Goal: Find specific page/section: Find specific page/section

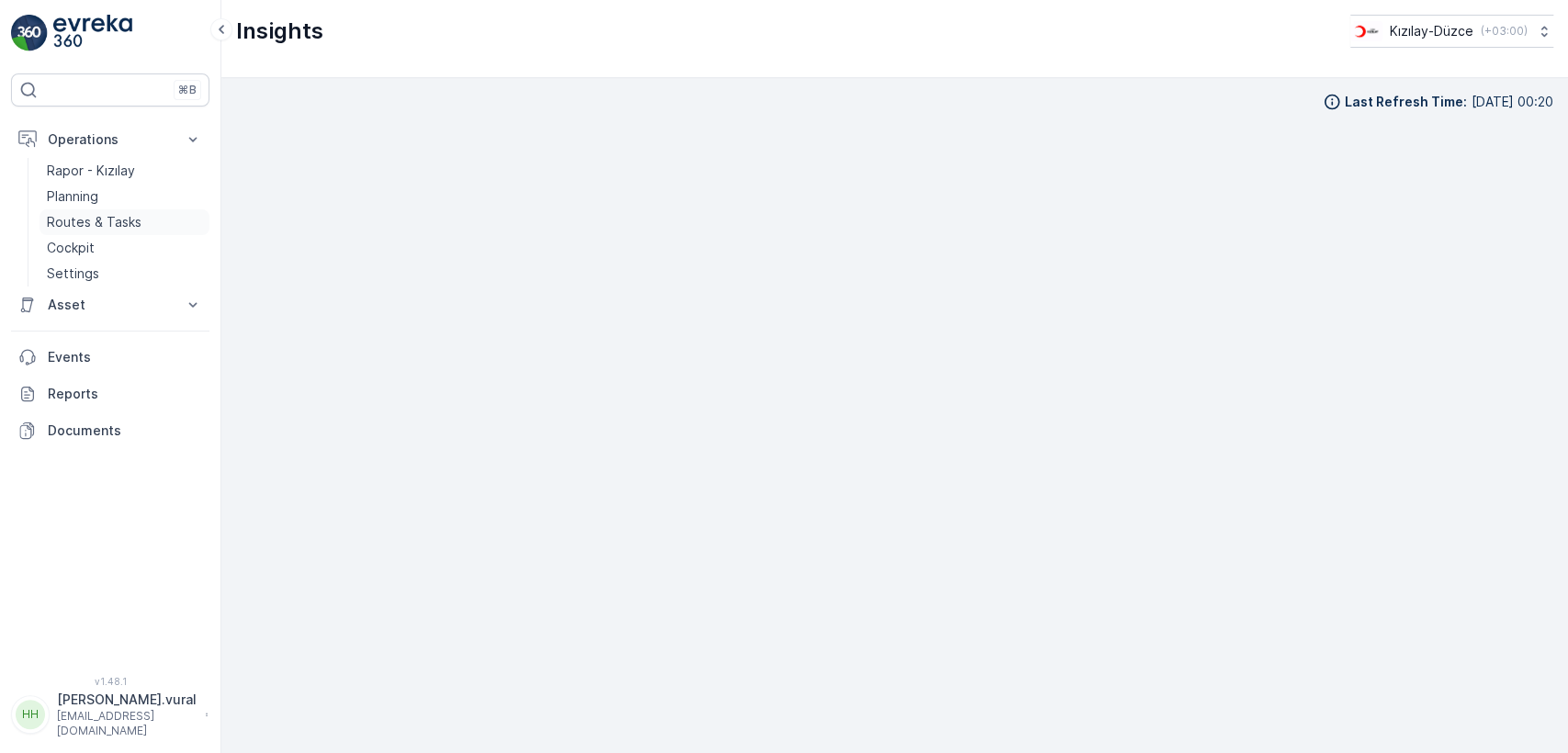
scroll to position [18, 0]
click at [135, 722] on p "[EMAIL_ADDRESS][DOMAIN_NAME]" at bounding box center [126, 723] width 139 height 29
click at [94, 709] on p "[PERSON_NAME].vural" at bounding box center [126, 700] width 139 height 19
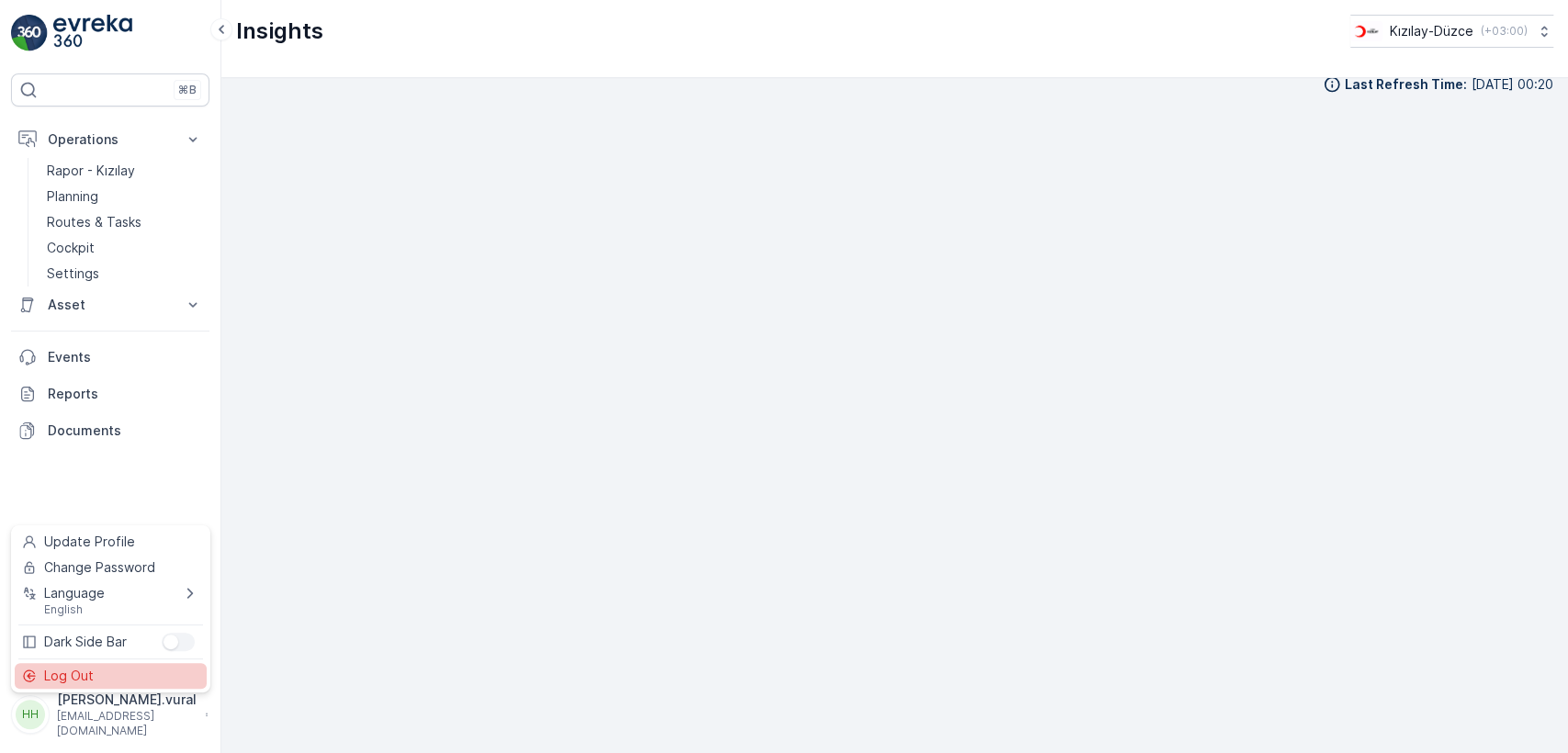
click at [95, 682] on div "Log Out" at bounding box center [110, 675] width 192 height 25
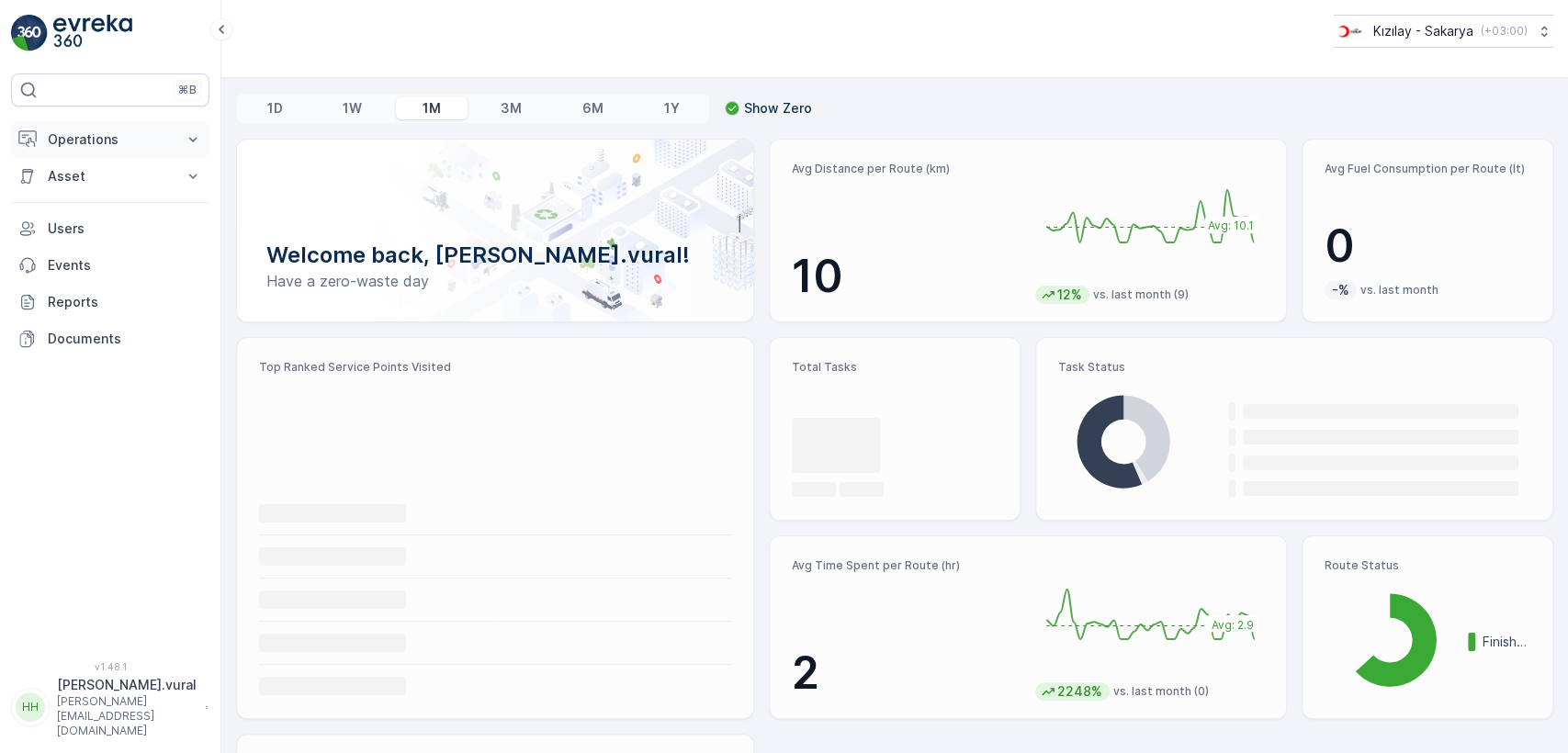
click at [105, 138] on p "Operations" at bounding box center [110, 139] width 125 height 19
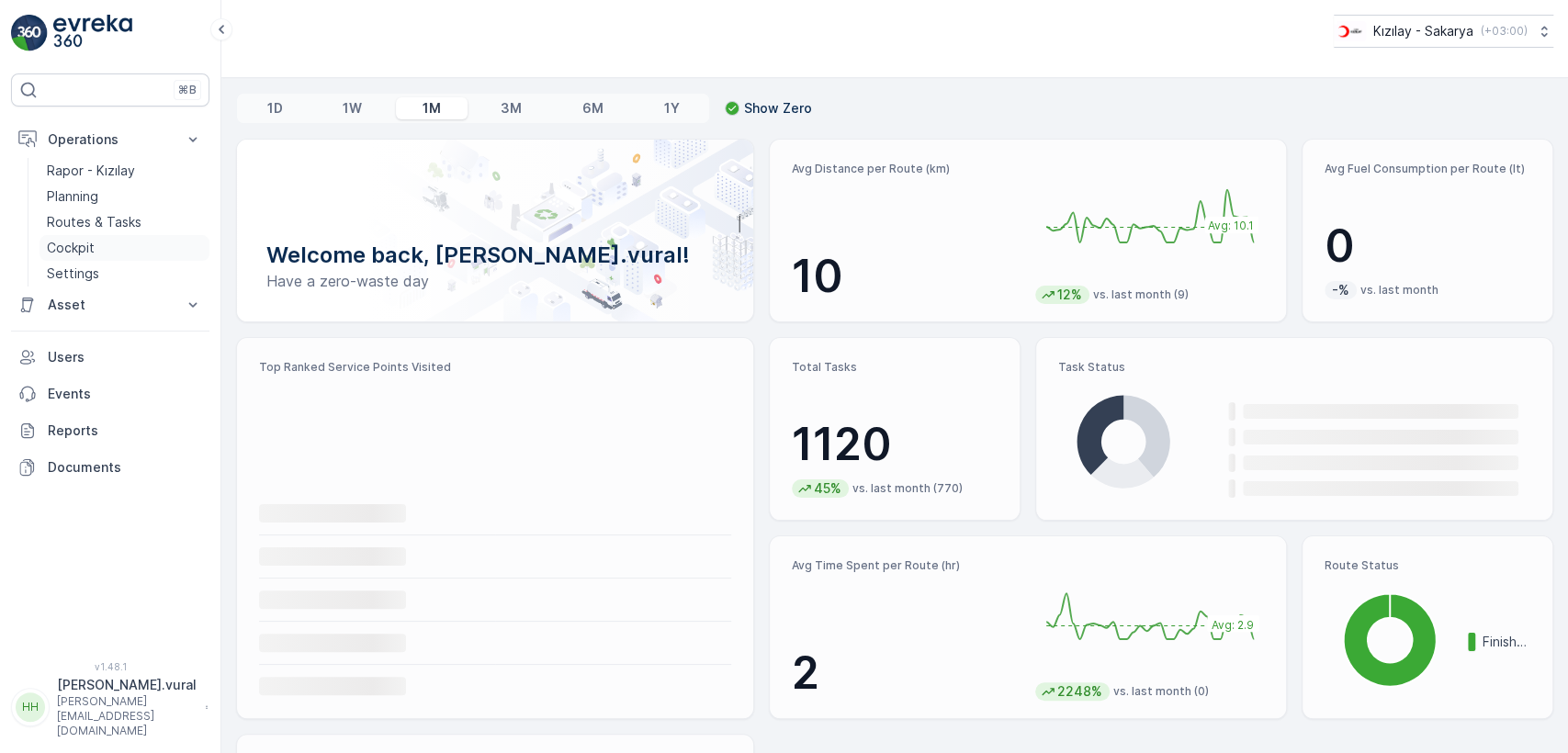
click at [110, 237] on link "Cockpit" at bounding box center [124, 247] width 170 height 25
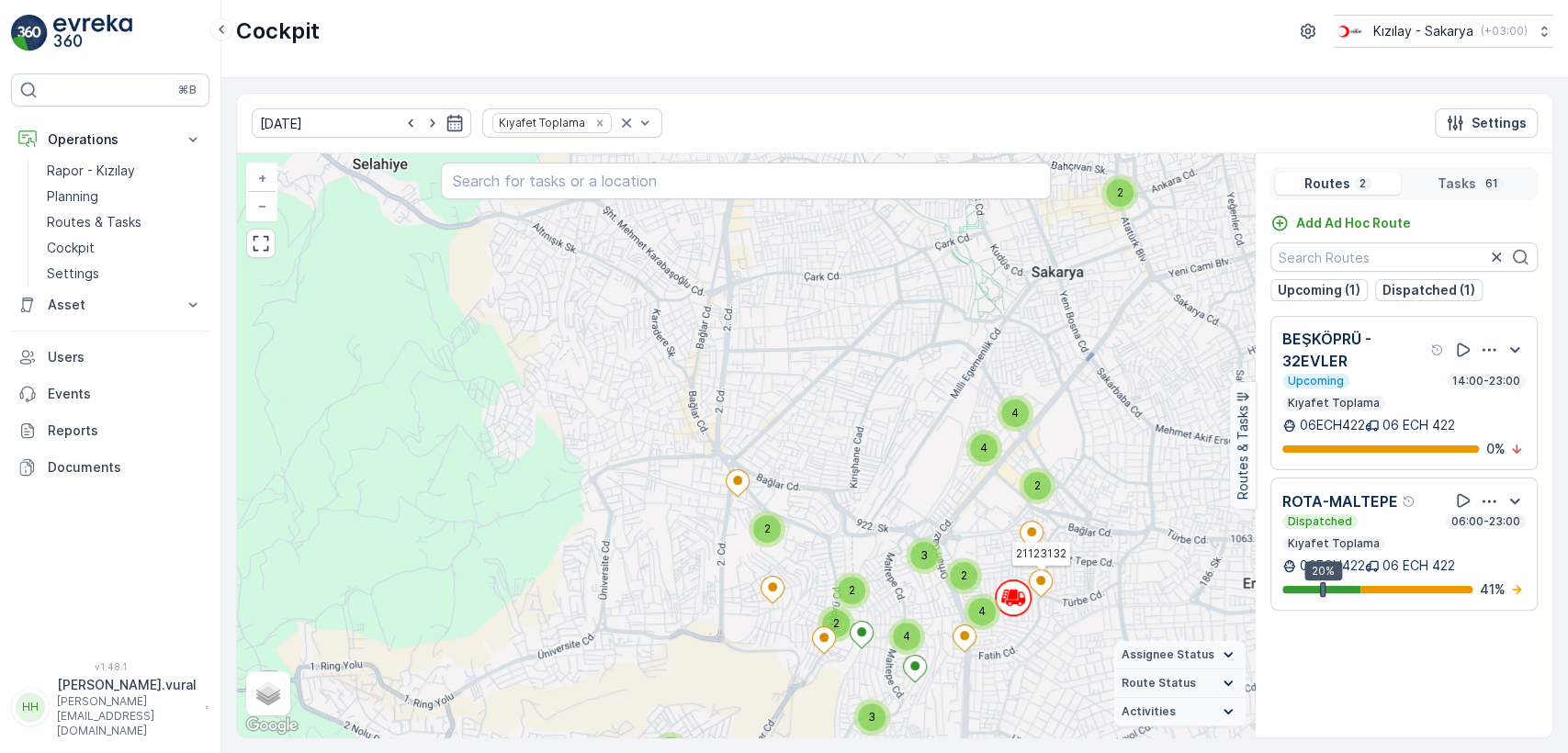
drag, startPoint x: 1043, startPoint y: 587, endPoint x: 963, endPoint y: 469, distance: 142.6
click at [1029, 571] on icon at bounding box center [1040, 584] width 23 height 26
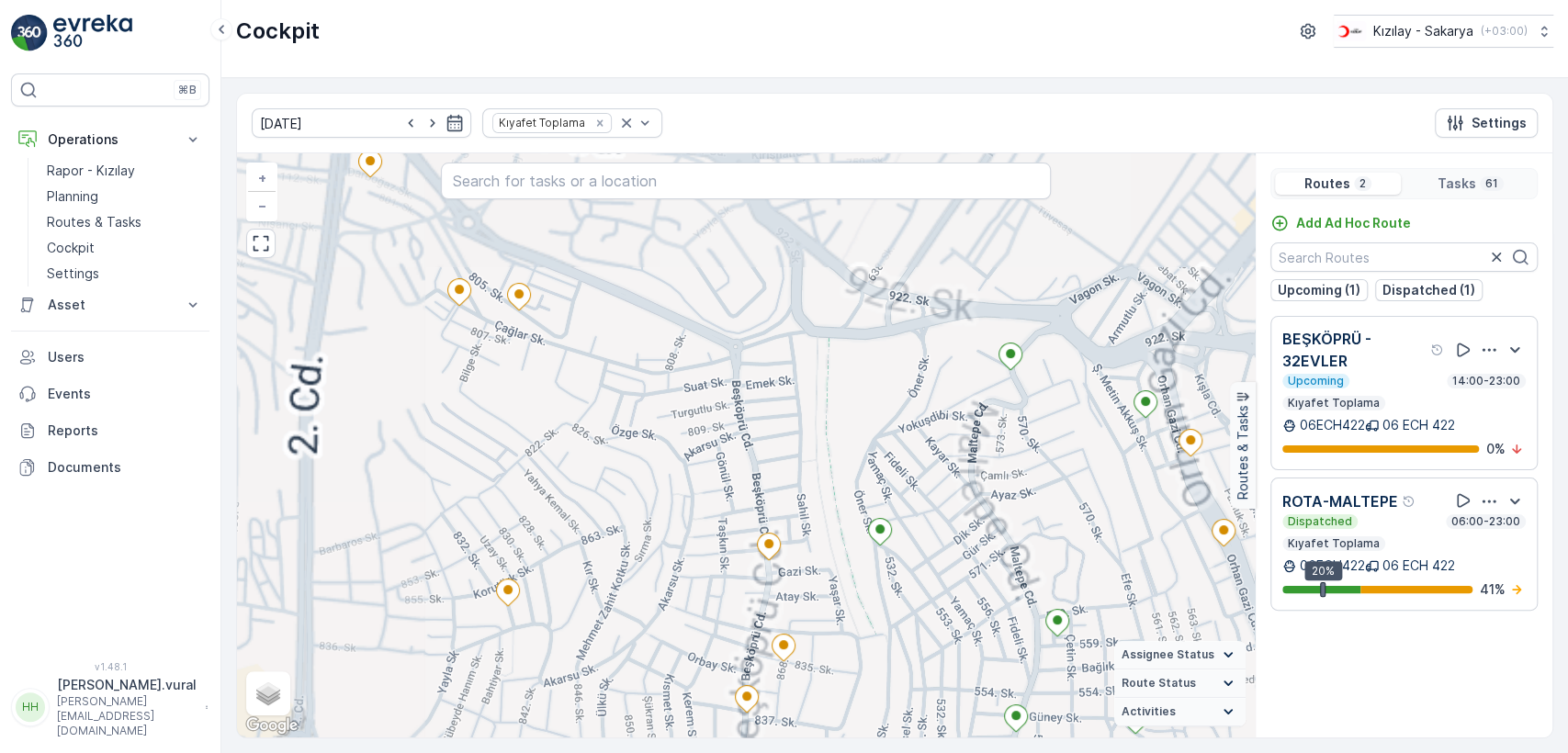
drag, startPoint x: 907, startPoint y: 586, endPoint x: 833, endPoint y: 325, distance: 271.3
click at [850, 377] on div "21123132 + − Satellite Roadmap Terrain Hybrid Leaflet Keyboard shortcuts Map Da…" at bounding box center [746, 445] width 1018 height 584
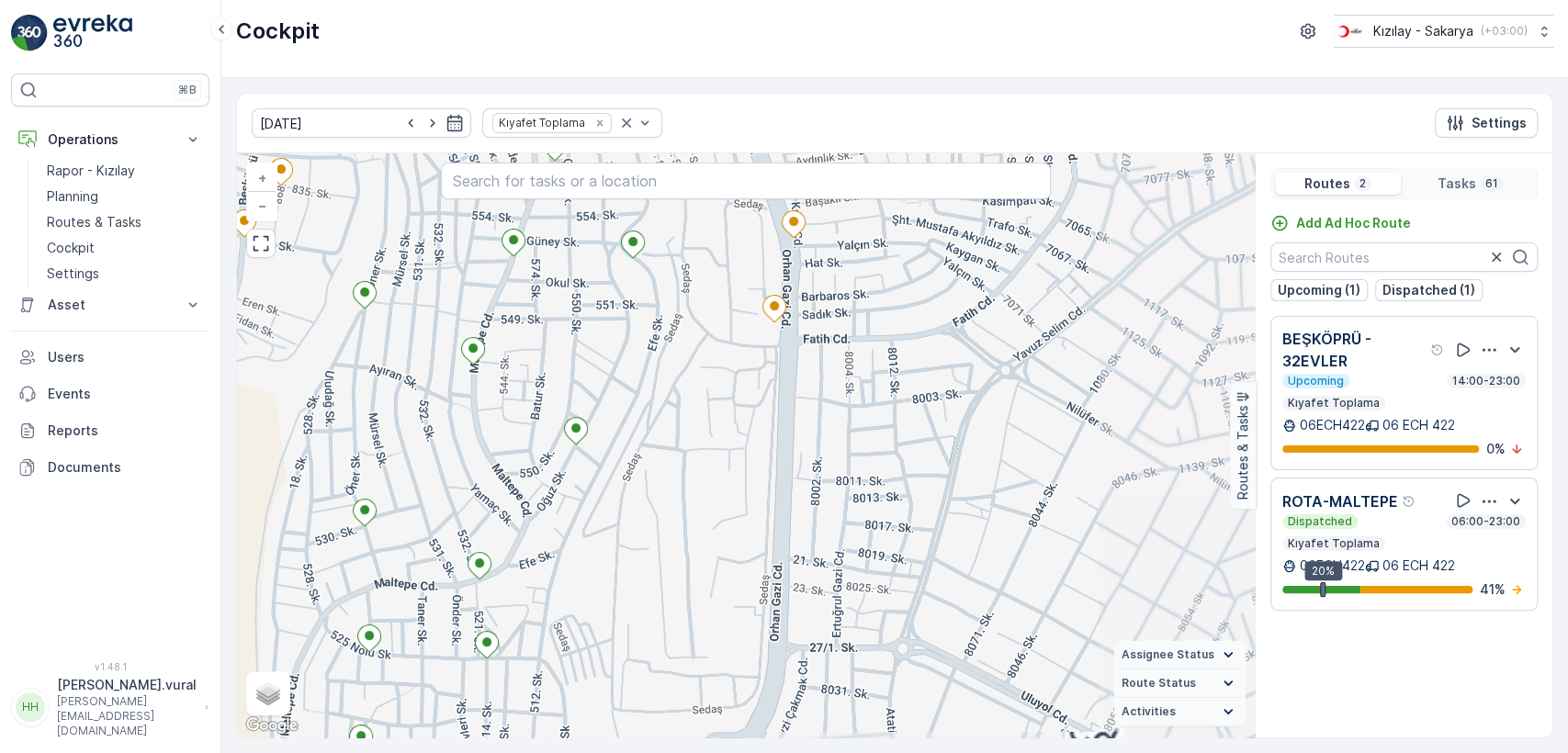
drag, startPoint x: 786, startPoint y: 405, endPoint x: 828, endPoint y: 524, distance: 126.2
click at [827, 523] on div "+ − Satellite Roadmap Terrain Hybrid Leaflet Keyboard shortcuts Map Data Map da…" at bounding box center [746, 445] width 1018 height 584
click at [828, 524] on div "+ − Satellite Roadmap Terrain Hybrid Leaflet Keyboard shortcuts Map Data Map da…" at bounding box center [746, 445] width 1018 height 584
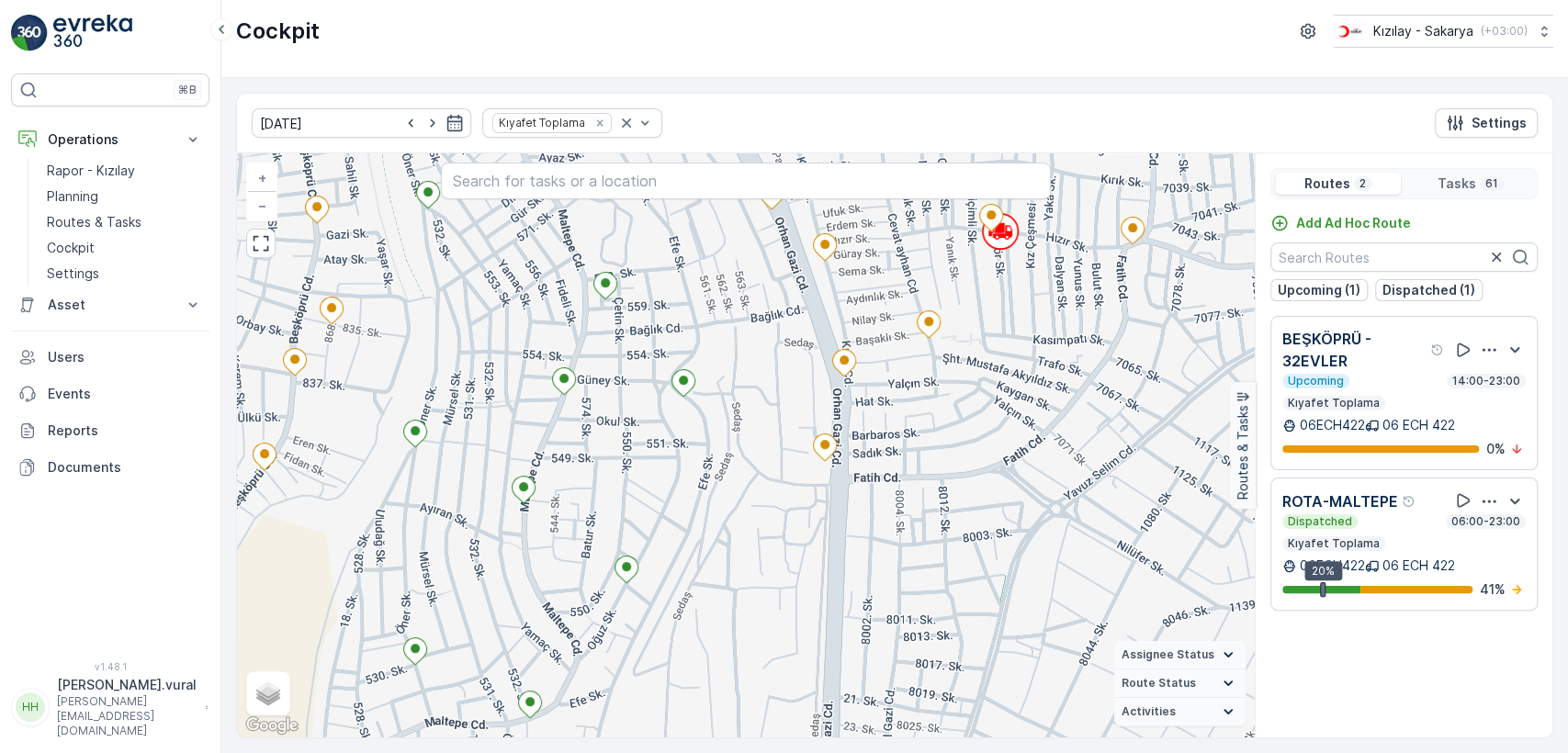
drag, startPoint x: 821, startPoint y: 340, endPoint x: 786, endPoint y: 430, distance: 96.6
click at [788, 429] on div "+ − Satellite Roadmap Terrain Hybrid Leaflet Keyboard shortcuts Map Data Map da…" at bounding box center [746, 445] width 1018 height 584
click at [786, 430] on div "+ − Satellite Roadmap Terrain Hybrid Leaflet Keyboard shortcuts Map Data Map da…" at bounding box center [746, 445] width 1018 height 584
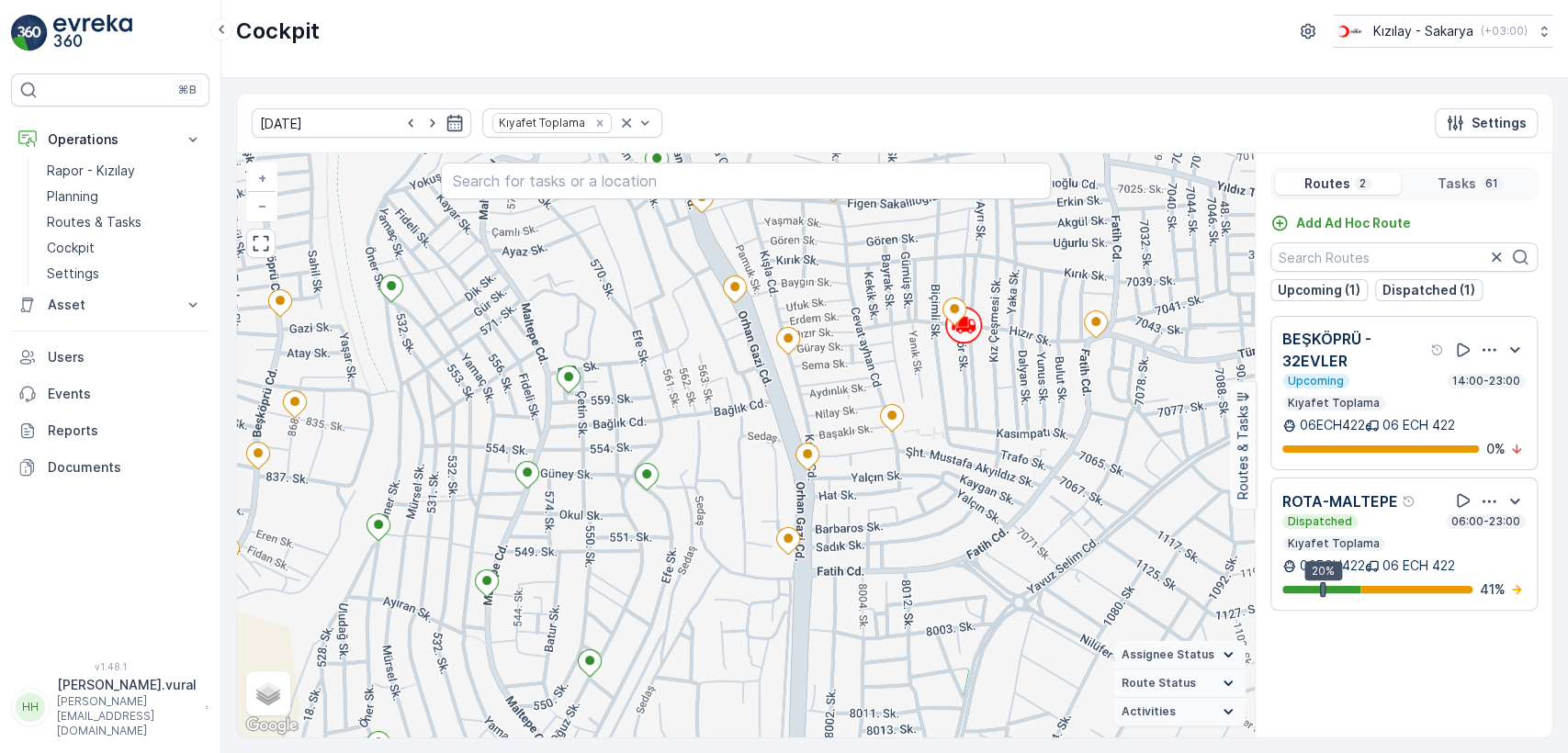
drag, startPoint x: 735, startPoint y: 370, endPoint x: 734, endPoint y: 456, distance: 86.0
click at [734, 456] on div "+ − Satellite Roadmap Terrain Hybrid Leaflet Keyboard shortcuts Map Data Map da…" at bounding box center [746, 445] width 1018 height 584
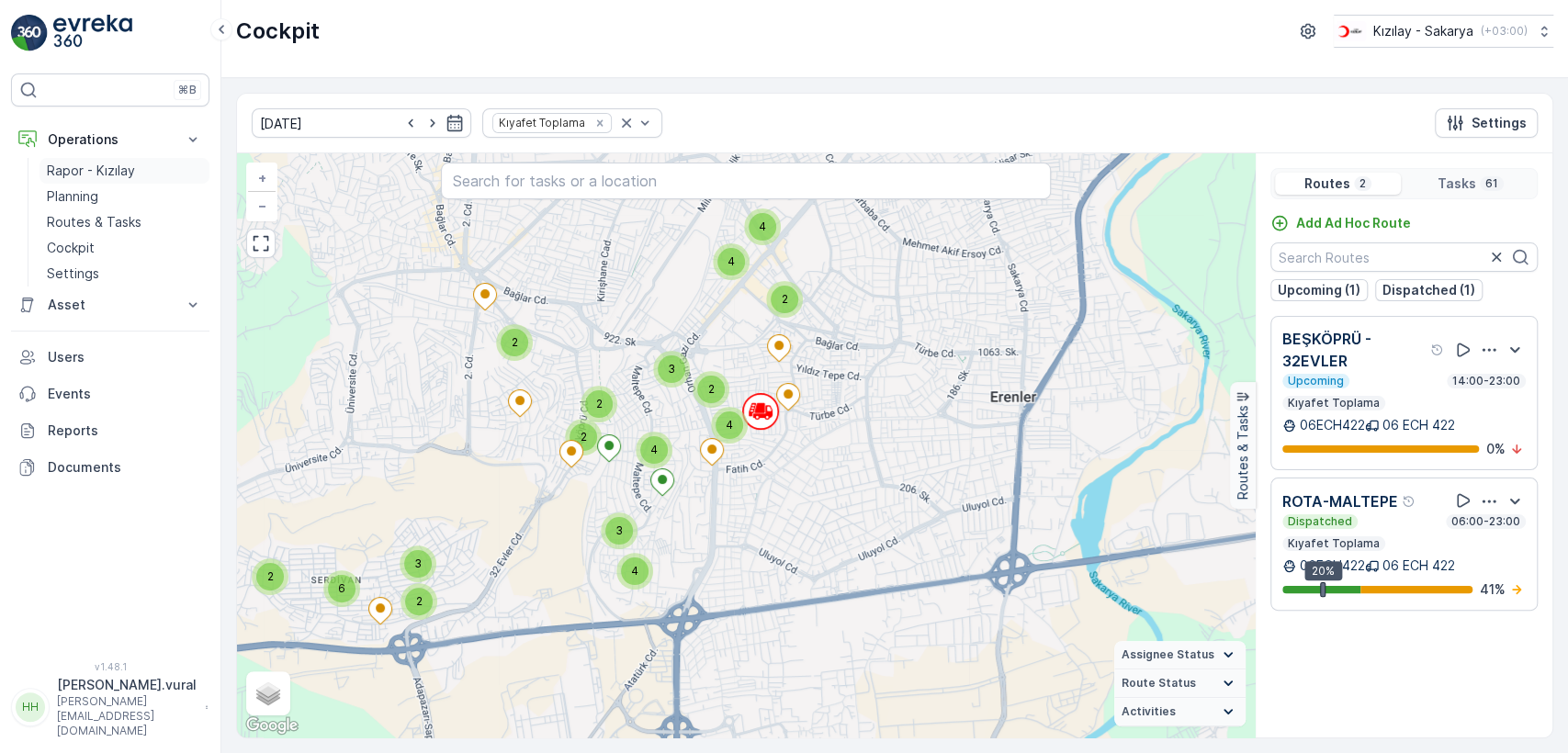
click at [118, 166] on p "Rapor - Kızılay" at bounding box center [91, 171] width 88 height 19
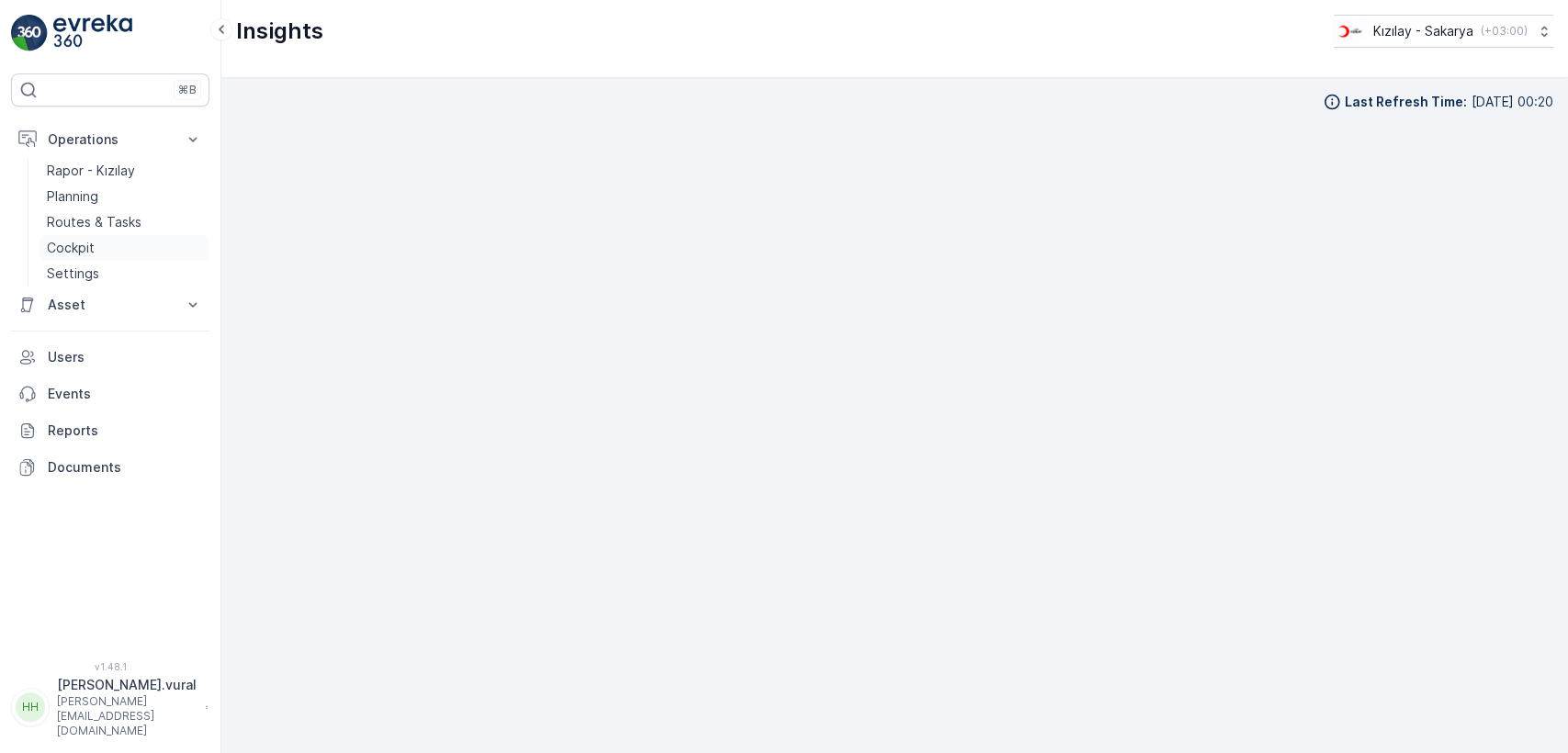
click at [115, 253] on link "Cockpit" at bounding box center [124, 247] width 170 height 25
